Goal: Information Seeking & Learning: Check status

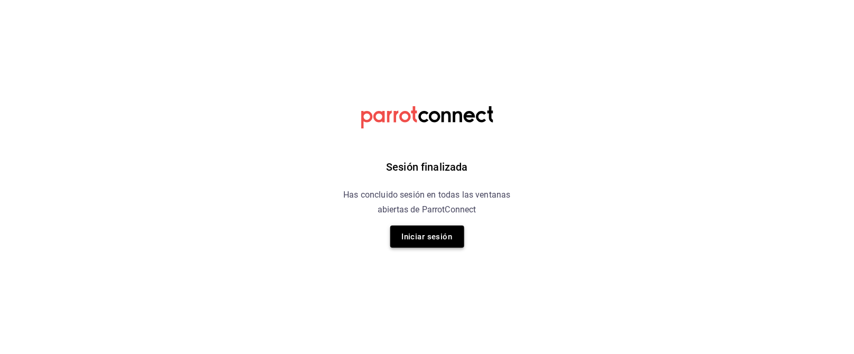
click at [431, 238] on button "Iniciar sesión" at bounding box center [427, 237] width 74 height 22
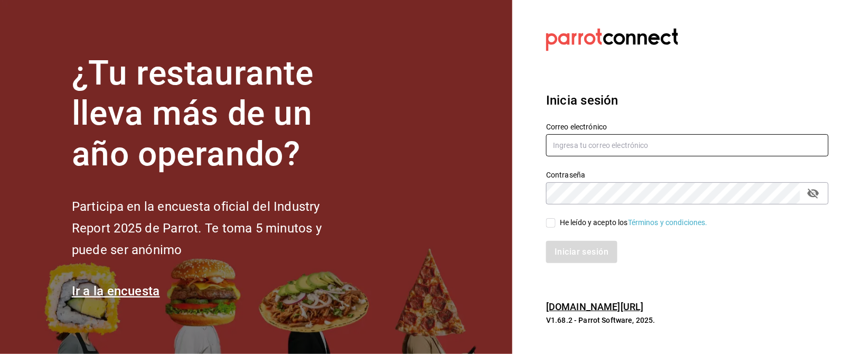
type input "mrhuinosco@gmail.com"
click at [551, 221] on input "He leído y acepto los Términos y condiciones." at bounding box center [551, 223] width 10 height 10
checkbox input "true"
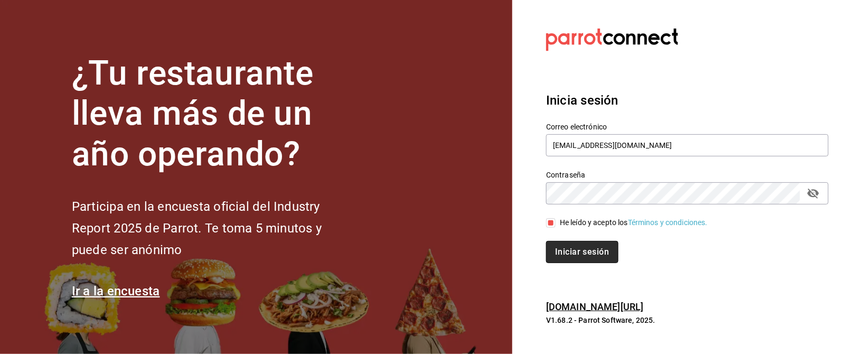
click at [587, 247] on button "Iniciar sesión" at bounding box center [582, 252] width 72 height 22
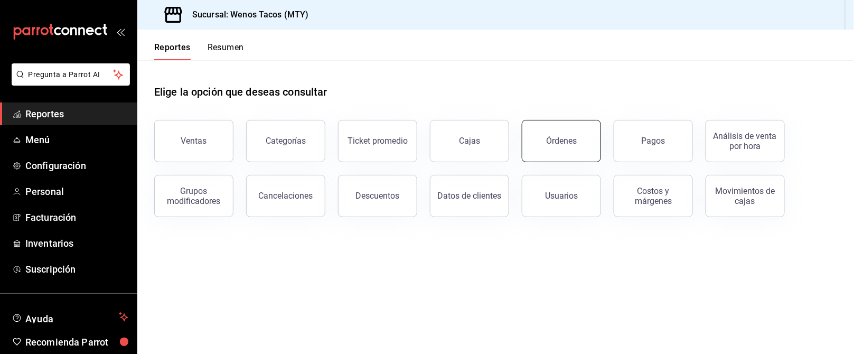
click at [547, 148] on button "Órdenes" at bounding box center [561, 141] width 79 height 42
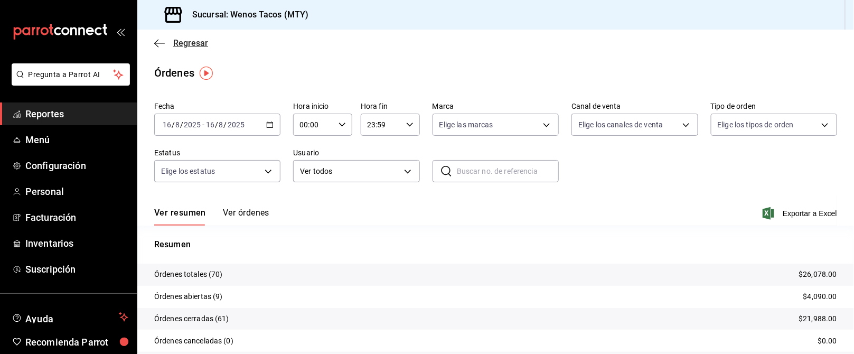
click at [182, 43] on span "Regresar" at bounding box center [190, 43] width 35 height 10
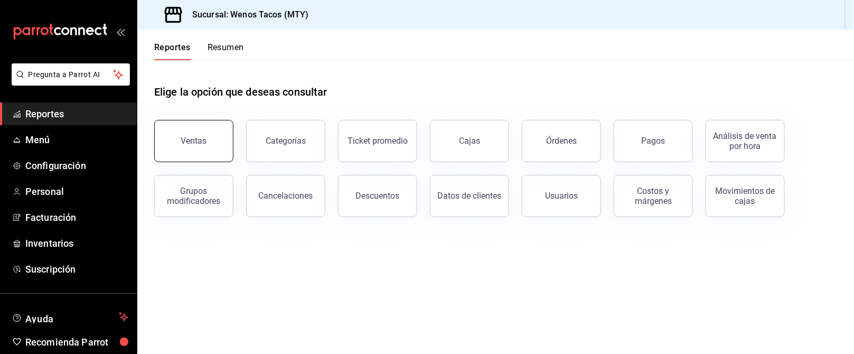
click at [214, 135] on button "Ventas" at bounding box center [193, 141] width 79 height 42
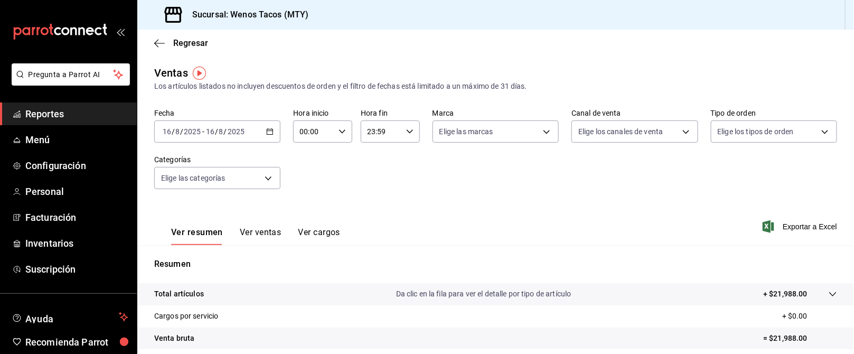
click at [266, 129] on icon "button" at bounding box center [269, 131] width 7 height 7
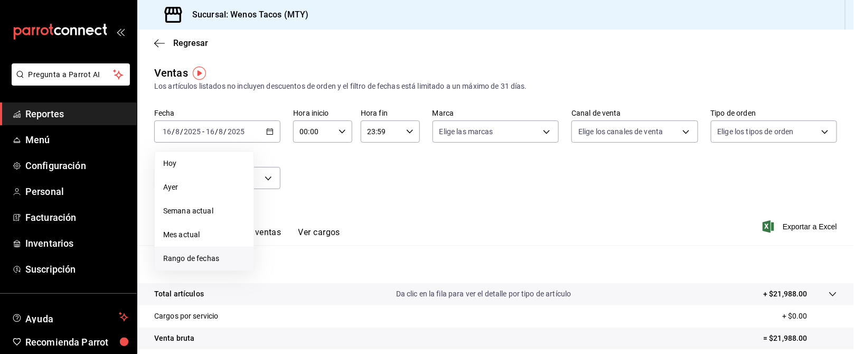
click at [196, 256] on span "Rango de fechas" at bounding box center [204, 258] width 82 height 11
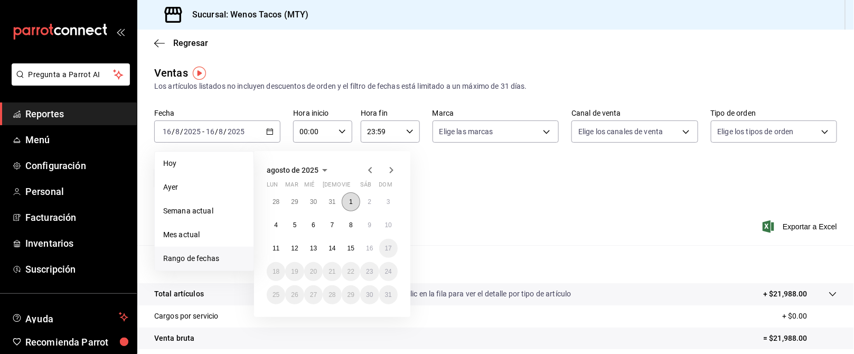
click at [347, 199] on button "1" at bounding box center [351, 201] width 18 height 19
click at [370, 246] on abbr "16" at bounding box center [369, 248] width 7 height 7
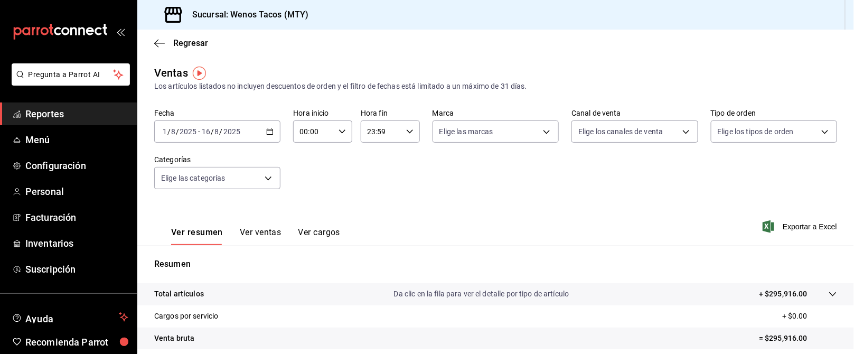
click at [251, 234] on button "Ver ventas" at bounding box center [261, 236] width 42 height 18
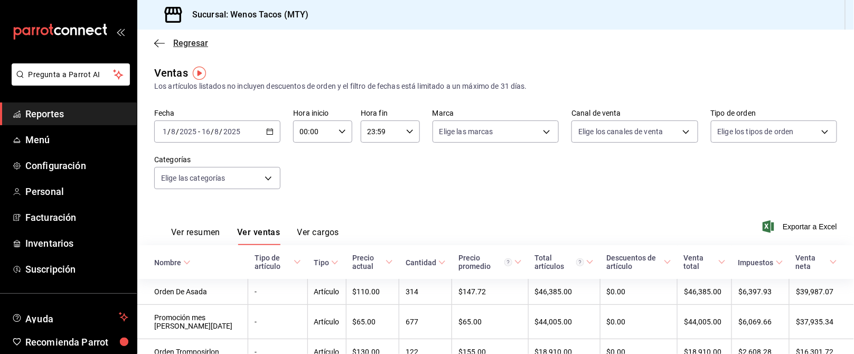
click at [195, 42] on span "Regresar" at bounding box center [190, 43] width 35 height 10
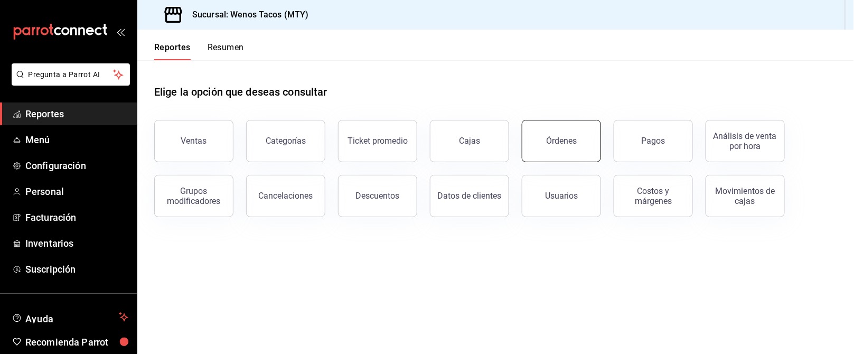
click at [557, 129] on button "Órdenes" at bounding box center [561, 141] width 79 height 42
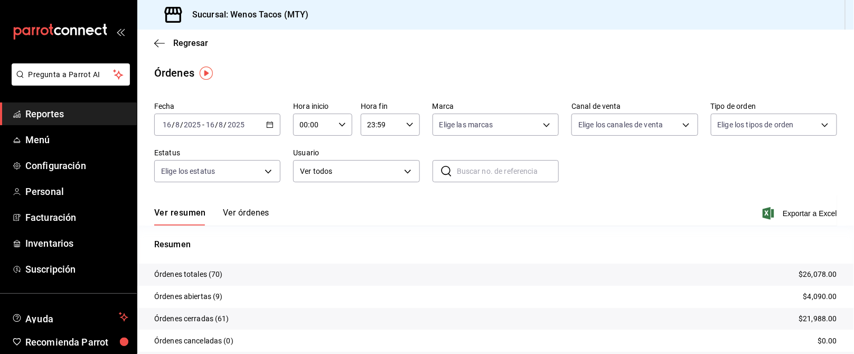
click at [268, 123] on icon "button" at bounding box center [269, 124] width 7 height 7
click at [194, 269] on li "Rango de fechas" at bounding box center [204, 276] width 99 height 24
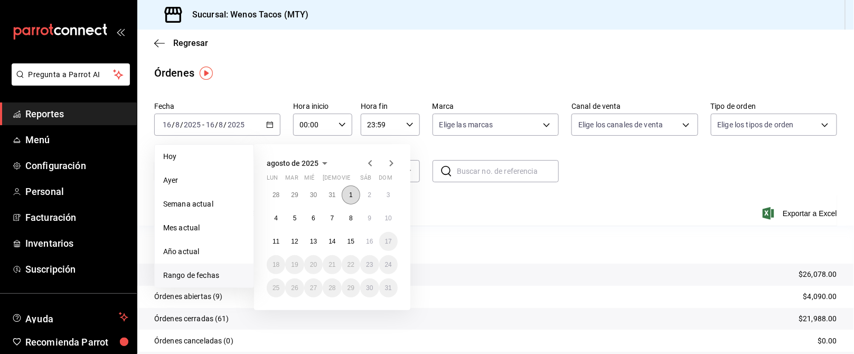
click at [350, 190] on button "1" at bounding box center [351, 194] width 18 height 19
click at [369, 242] on abbr "16" at bounding box center [369, 241] width 7 height 7
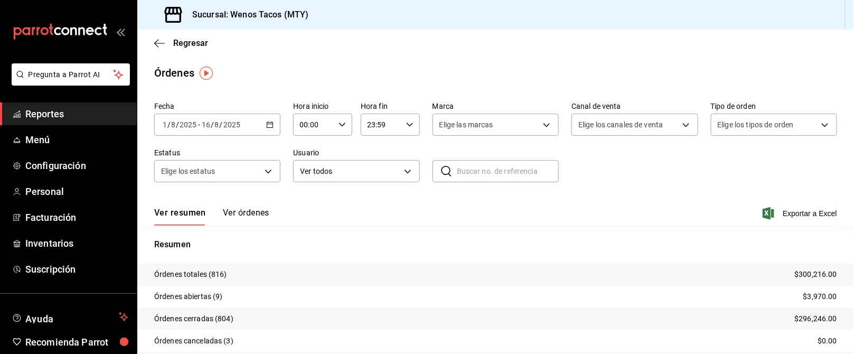
click at [266, 123] on icon "button" at bounding box center [269, 124] width 7 height 7
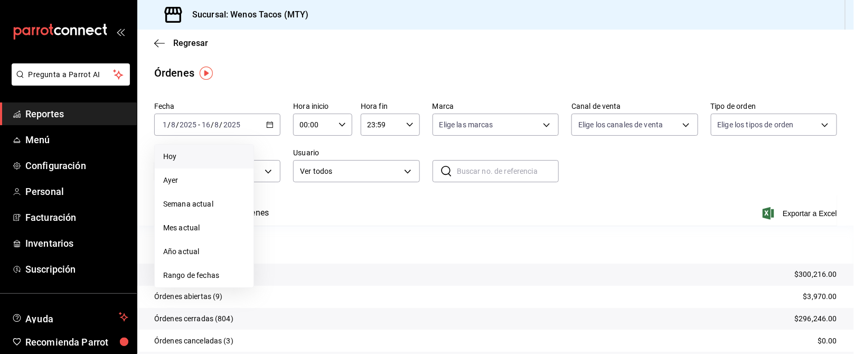
click at [173, 154] on span "Hoy" at bounding box center [204, 156] width 82 height 11
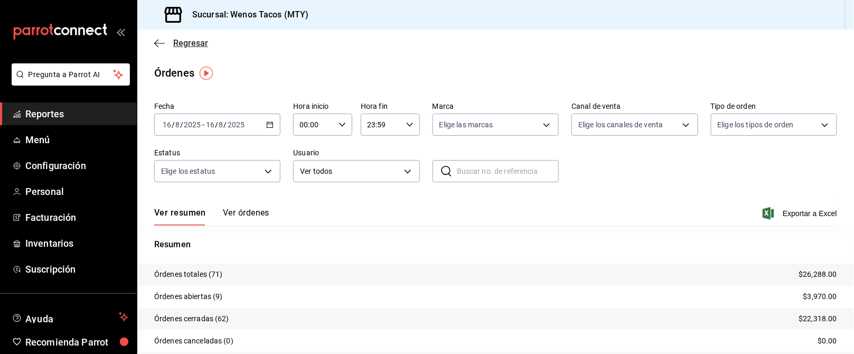
click at [175, 41] on span "Regresar" at bounding box center [190, 43] width 35 height 10
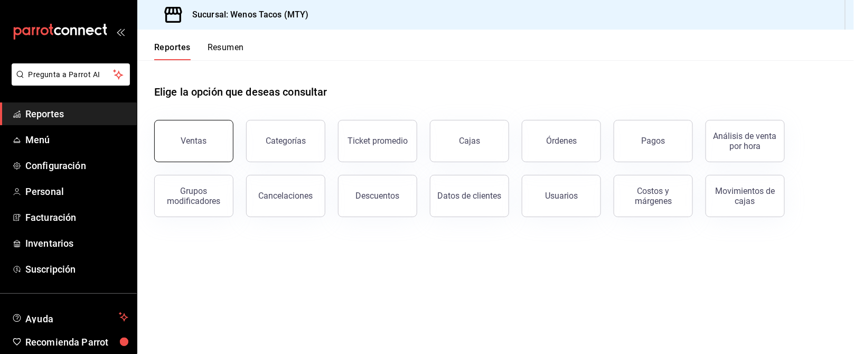
click at [203, 148] on button "Ventas" at bounding box center [193, 141] width 79 height 42
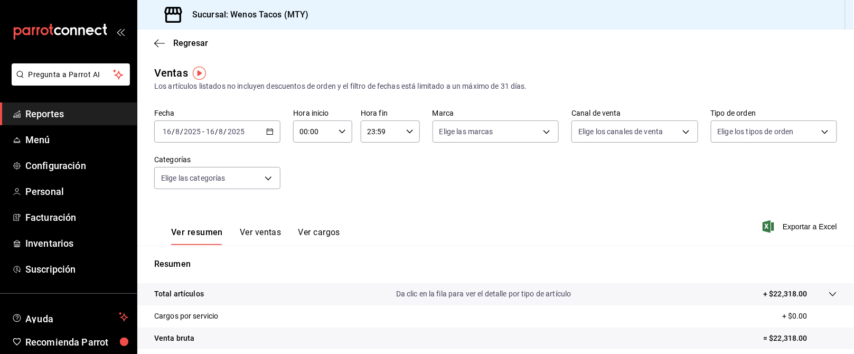
click at [266, 132] on icon "button" at bounding box center [269, 131] width 7 height 7
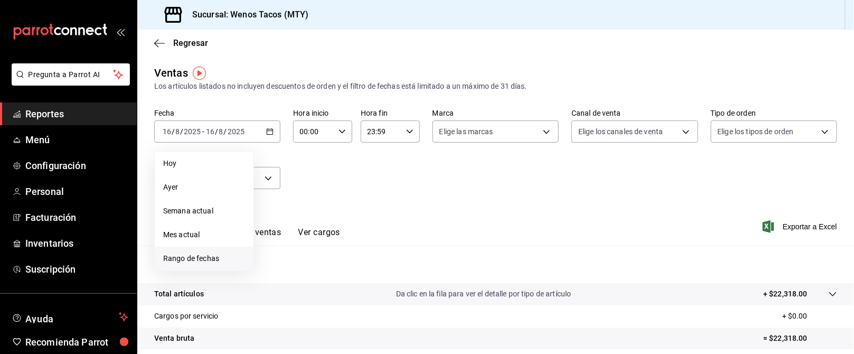
click at [189, 258] on span "Rango de fechas" at bounding box center [204, 258] width 82 height 11
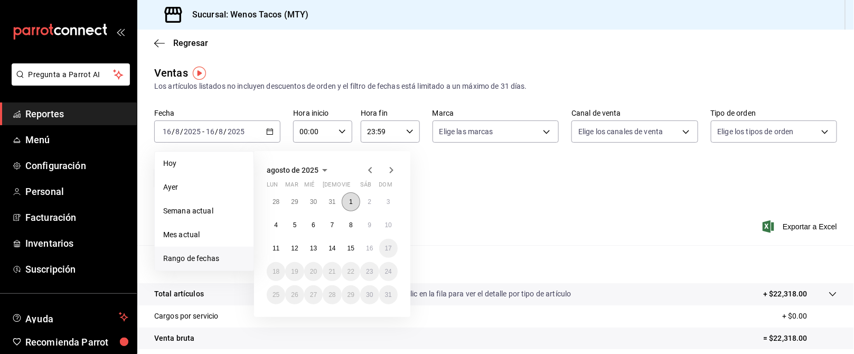
click at [345, 197] on button "1" at bounding box center [351, 201] width 18 height 19
click at [356, 250] on button "15" at bounding box center [351, 248] width 18 height 19
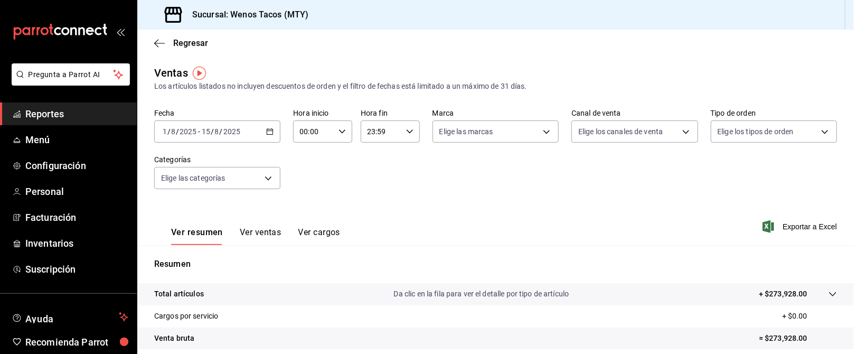
click at [259, 232] on button "Ver ventas" at bounding box center [261, 236] width 42 height 18
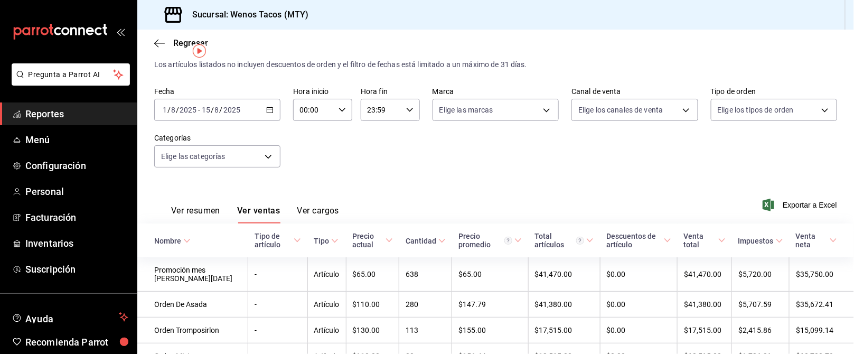
scroll to position [24, 0]
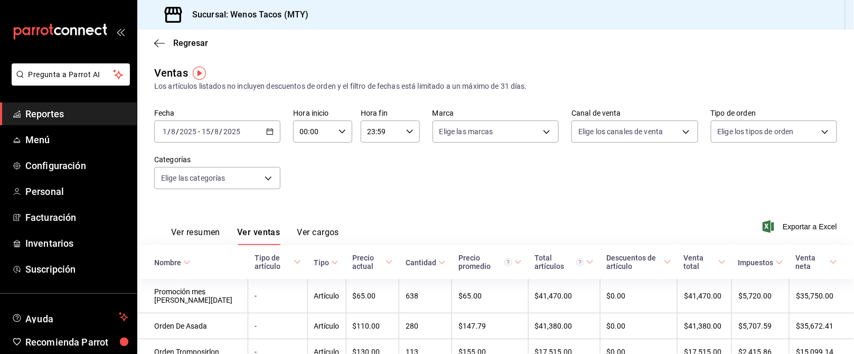
click at [46, 113] on span "Reportes" at bounding box center [76, 114] width 103 height 14
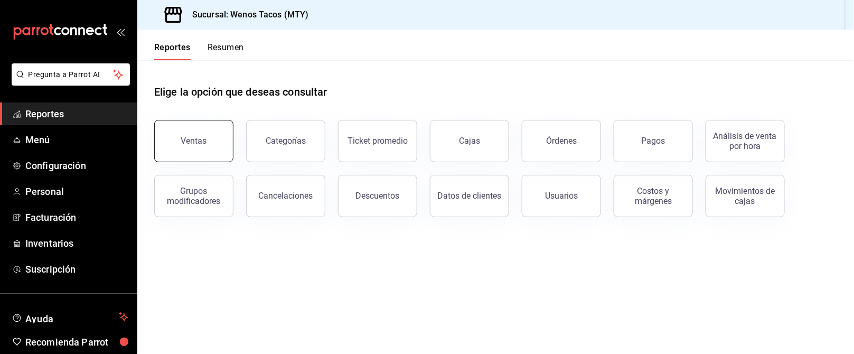
click at [201, 141] on div "Ventas" at bounding box center [194, 141] width 26 height 10
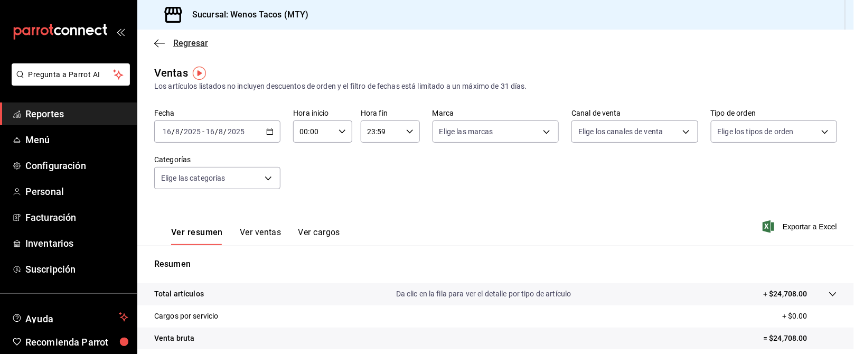
click at [185, 38] on span "Regresar" at bounding box center [190, 43] width 35 height 10
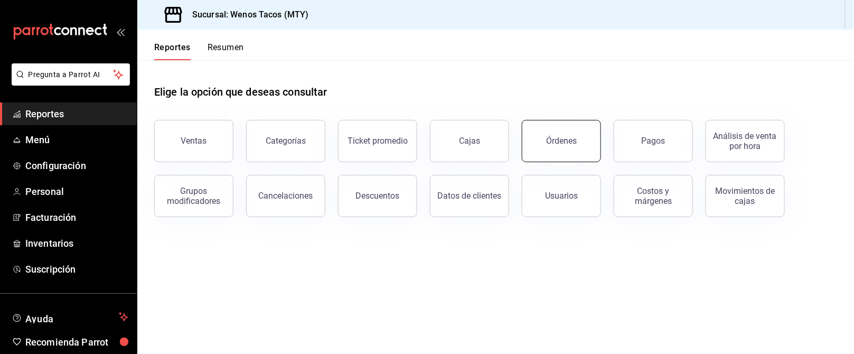
click at [580, 139] on button "Órdenes" at bounding box center [561, 141] width 79 height 42
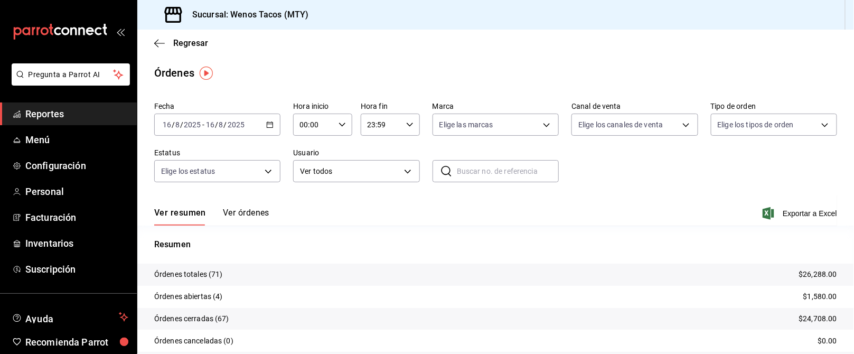
drag, startPoint x: 581, startPoint y: 139, endPoint x: 677, endPoint y: 170, distance: 100.8
click at [604, 145] on div "Fecha [DATE] [DATE] - [DATE] [DATE] Hora inicio 00:00 Hora inicio Hora fin 23:5…" at bounding box center [495, 146] width 683 height 97
click at [251, 212] on button "Ver órdenes" at bounding box center [246, 217] width 46 height 18
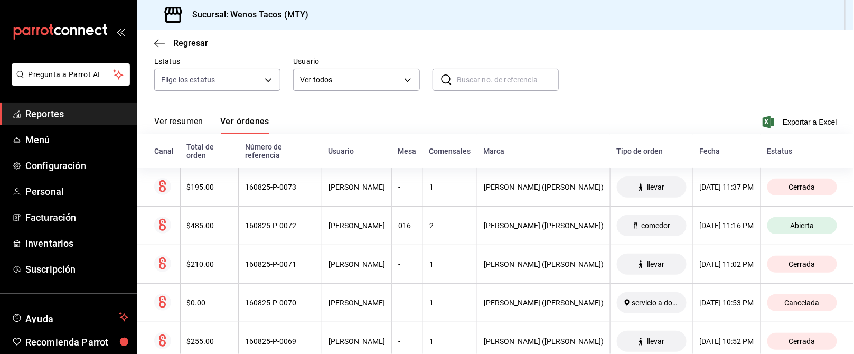
scroll to position [99, 0]
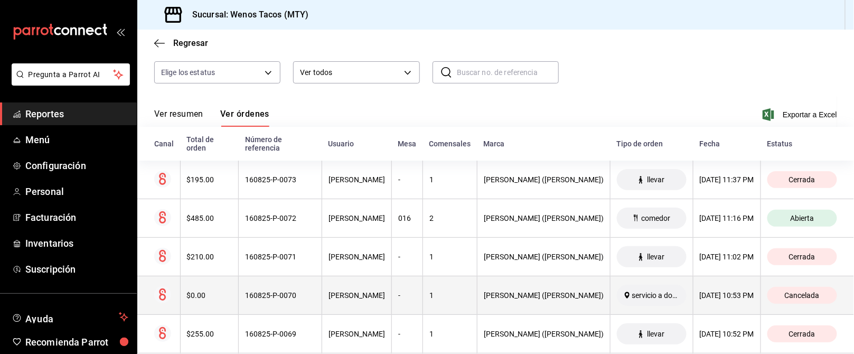
click at [700, 291] on div "[DATE] 10:53 PM" at bounding box center [727, 295] width 54 height 8
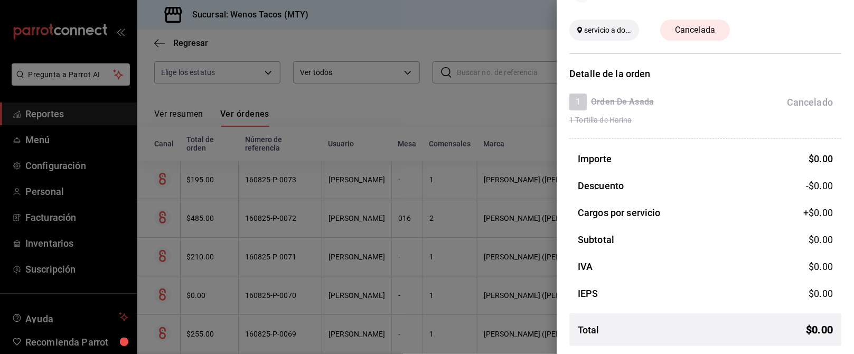
scroll to position [0, 0]
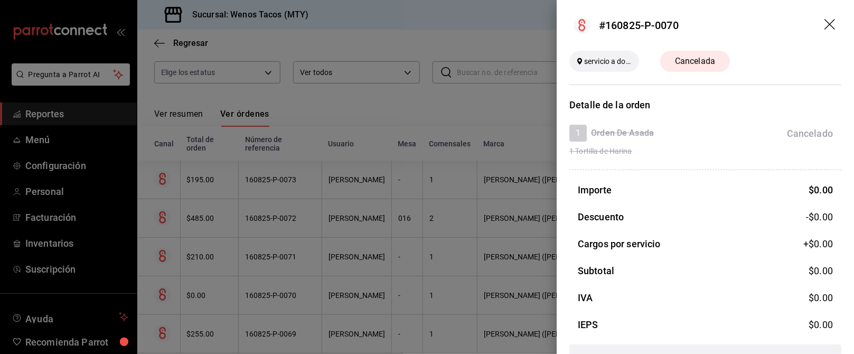
click at [495, 116] on div at bounding box center [427, 177] width 854 height 354
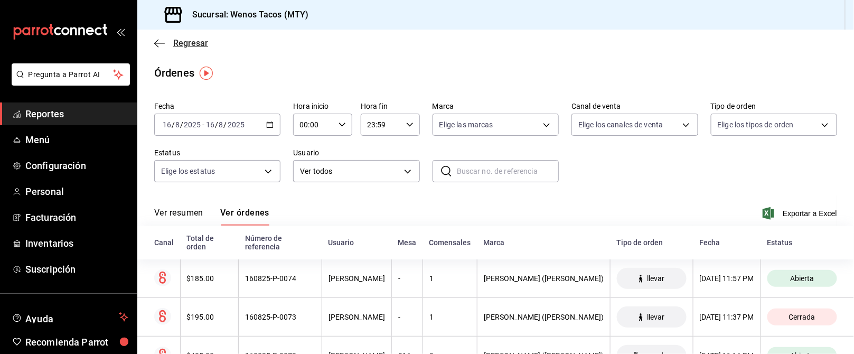
click at [190, 40] on span "Regresar" at bounding box center [190, 43] width 35 height 10
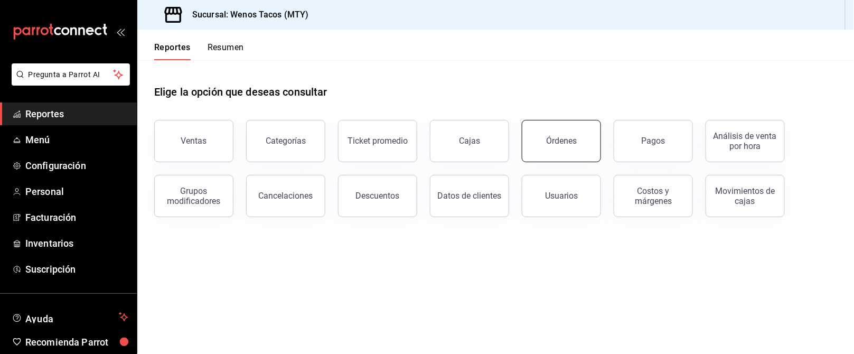
click at [556, 139] on div "Órdenes" at bounding box center [561, 141] width 31 height 10
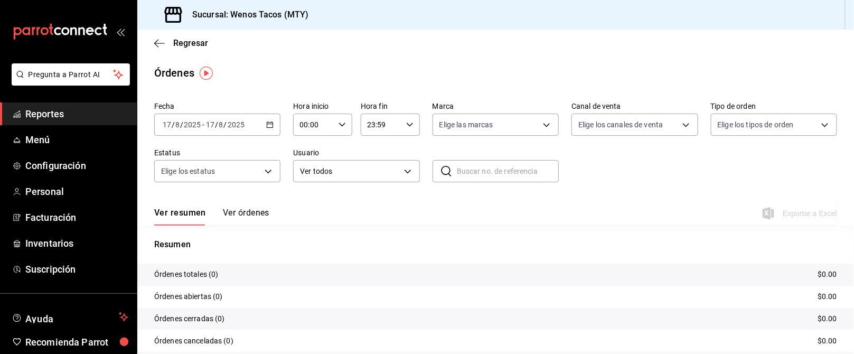
click at [270, 117] on div "[DATE] [DATE] - [DATE] [DATE]" at bounding box center [217, 125] width 126 height 22
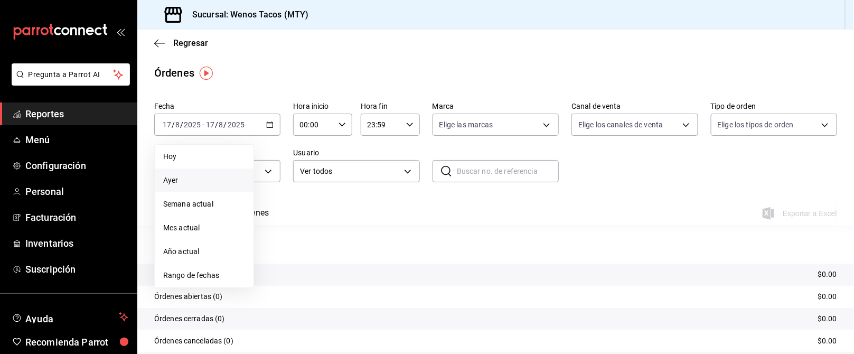
click at [189, 178] on span "Ayer" at bounding box center [204, 180] width 82 height 11
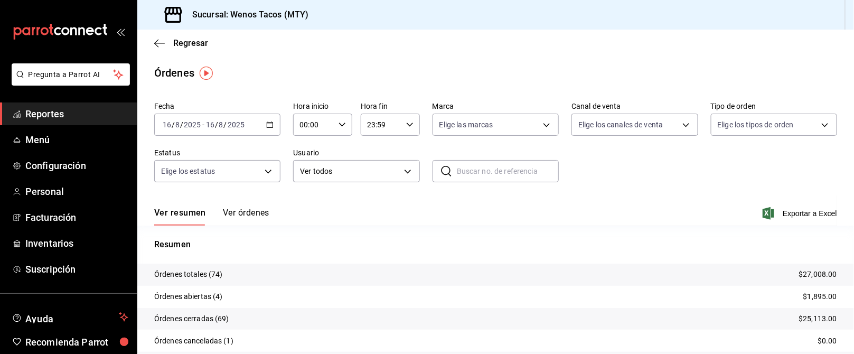
click at [267, 123] on icon "button" at bounding box center [269, 124] width 7 height 7
click at [204, 272] on span "Rango de fechas" at bounding box center [204, 275] width 82 height 11
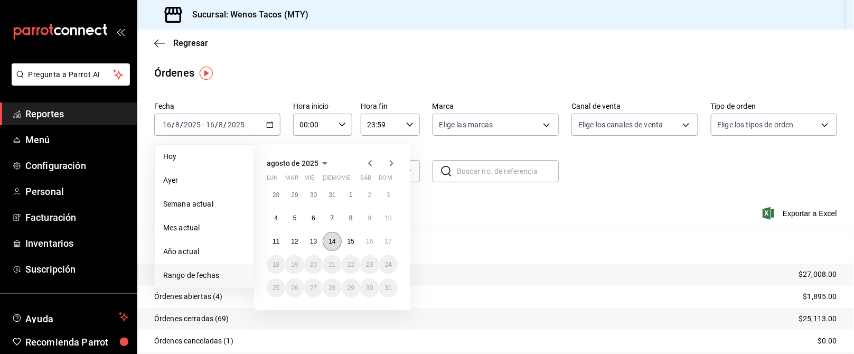
click at [325, 242] on button "14" at bounding box center [332, 241] width 18 height 19
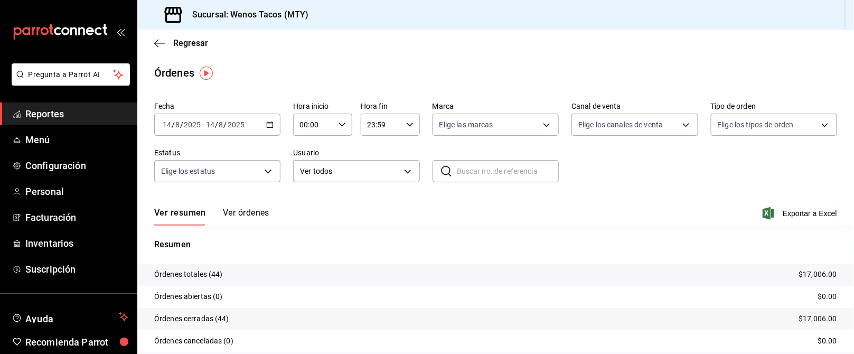
click at [270, 119] on div "[DATE] [DATE] - [DATE] [DATE]" at bounding box center [217, 125] width 126 height 22
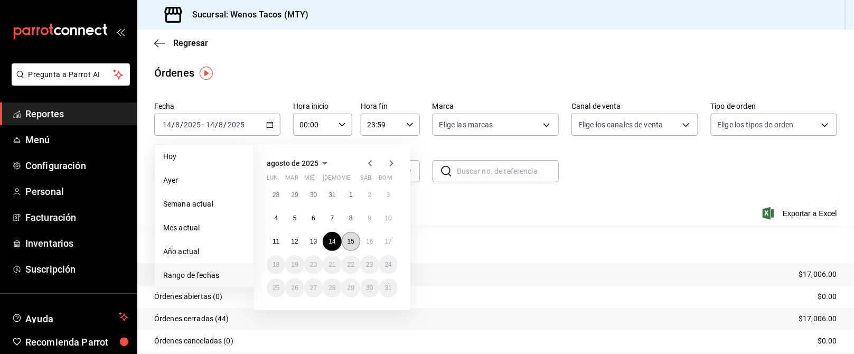
click at [349, 239] on abbr "15" at bounding box center [351, 241] width 7 height 7
click at [349, 239] on p "Resumen" at bounding box center [495, 244] width 683 height 13
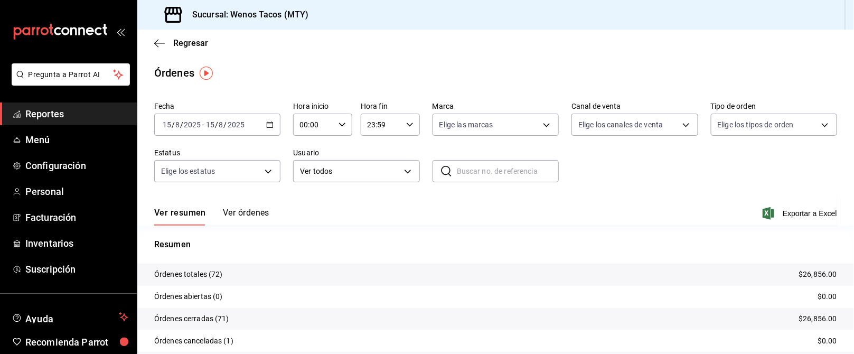
click at [66, 115] on span "Reportes" at bounding box center [76, 114] width 103 height 14
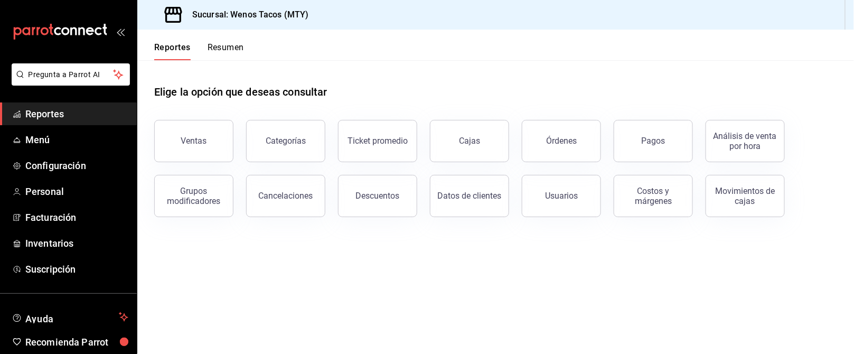
click at [53, 117] on span "Reportes" at bounding box center [76, 114] width 103 height 14
click at [570, 147] on button "Órdenes" at bounding box center [561, 141] width 79 height 42
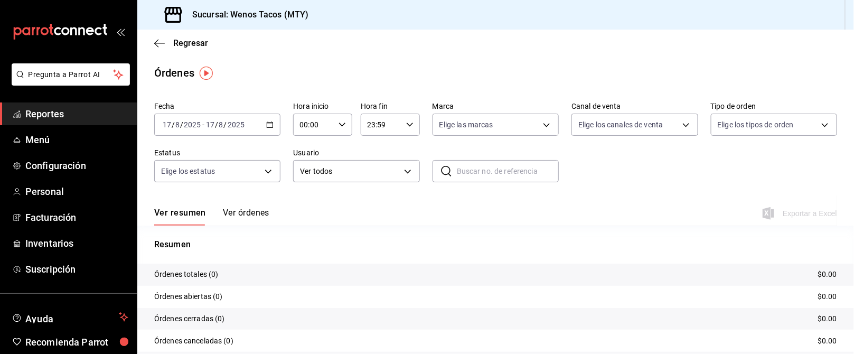
click at [242, 210] on button "Ver órdenes" at bounding box center [246, 217] width 46 height 18
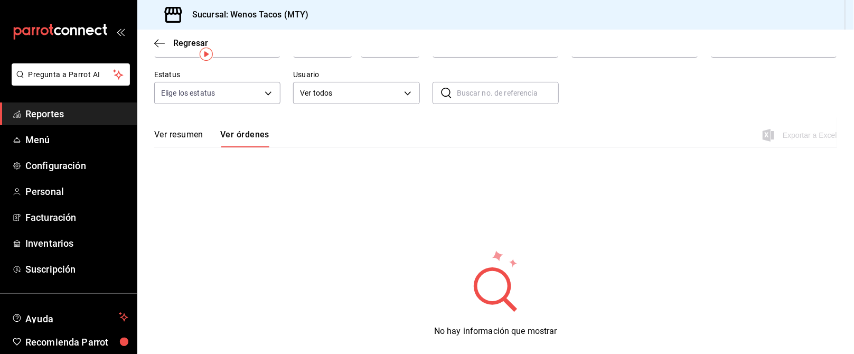
scroll to position [18, 0]
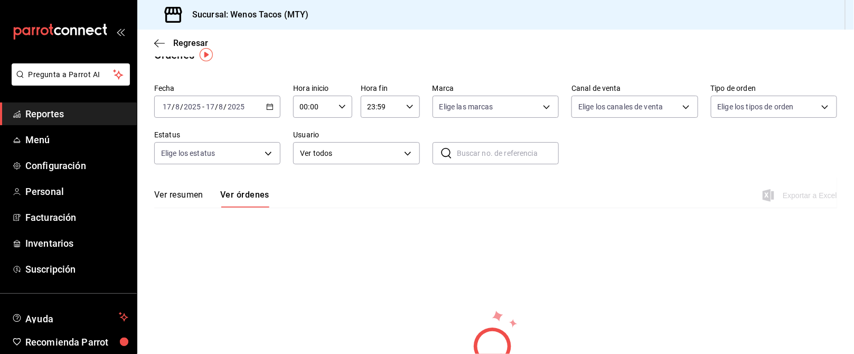
click at [270, 107] on icon "button" at bounding box center [269, 106] width 7 height 7
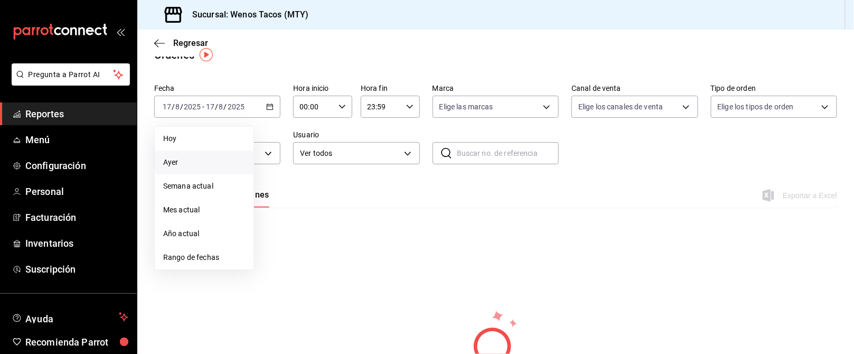
click at [182, 166] on span "Ayer" at bounding box center [204, 162] width 82 height 11
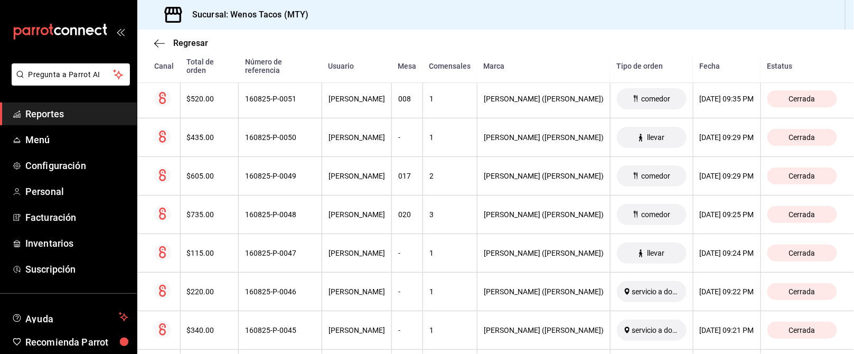
scroll to position [135, 0]
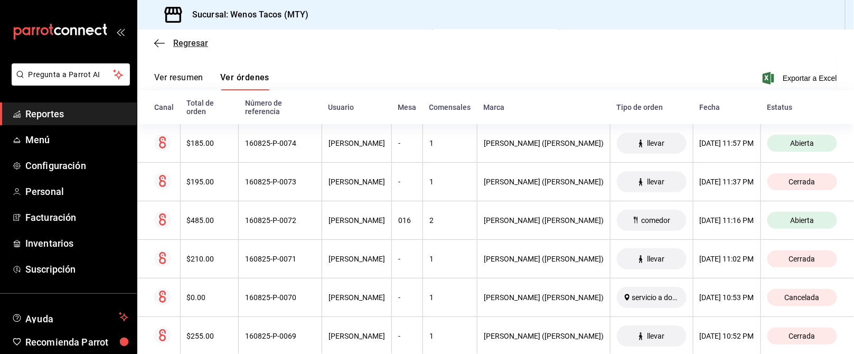
click at [183, 41] on span "Regresar" at bounding box center [190, 43] width 35 height 10
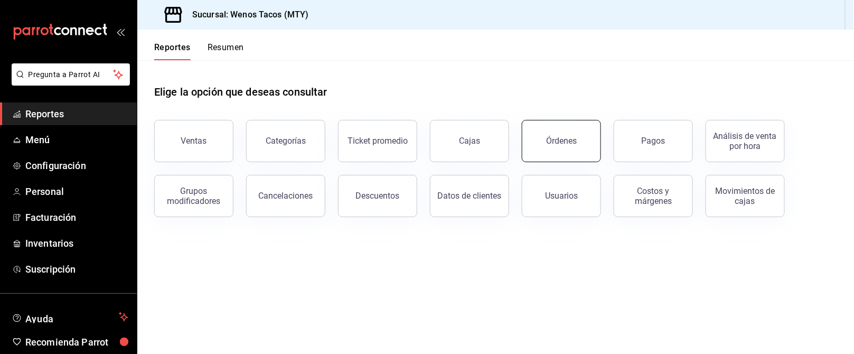
click at [540, 149] on button "Órdenes" at bounding box center [561, 141] width 79 height 42
